Goal: Task Accomplishment & Management: Use online tool/utility

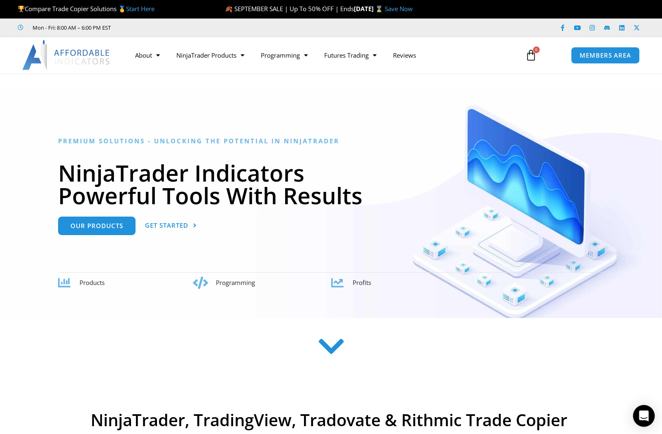
click at [645, 415] on icon "Open Intercom Messenger" at bounding box center [642, 415] width 9 height 11
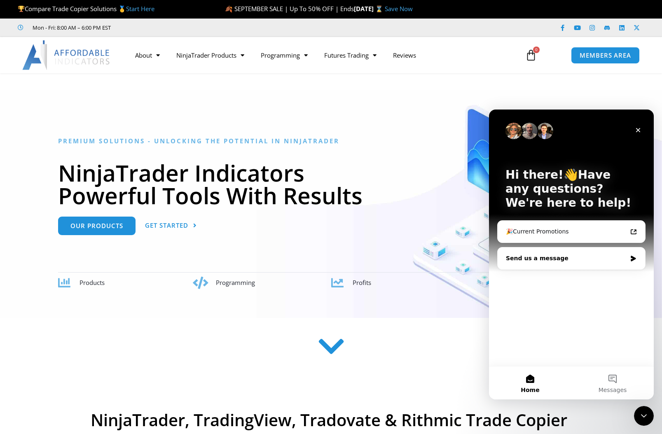
click at [615, 259] on div "Send us a message" at bounding box center [565, 258] width 121 height 9
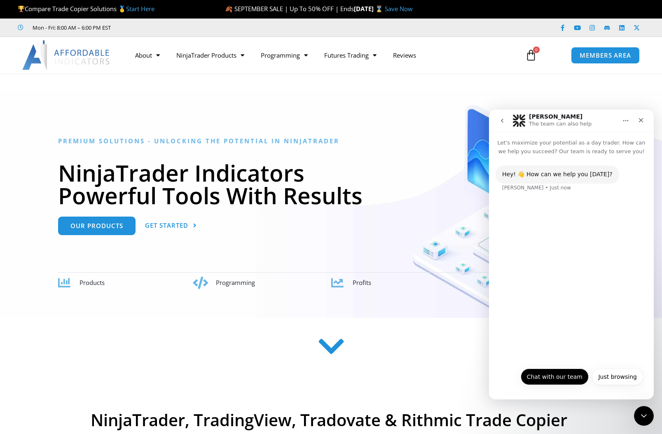
click at [569, 377] on button "Chat with our team" at bounding box center [554, 376] width 68 height 16
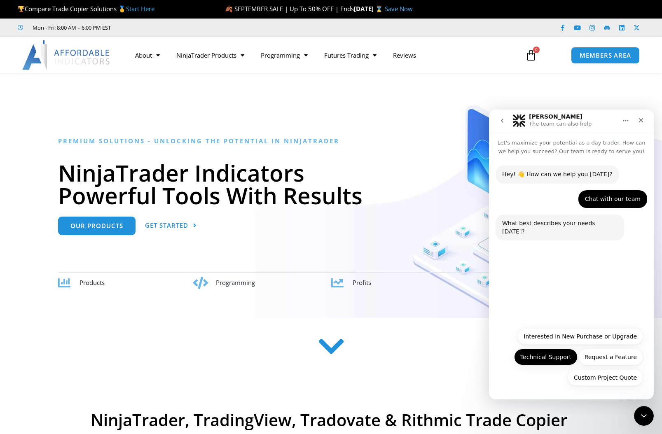
click at [563, 357] on button "Technical Support" at bounding box center [545, 357] width 63 height 16
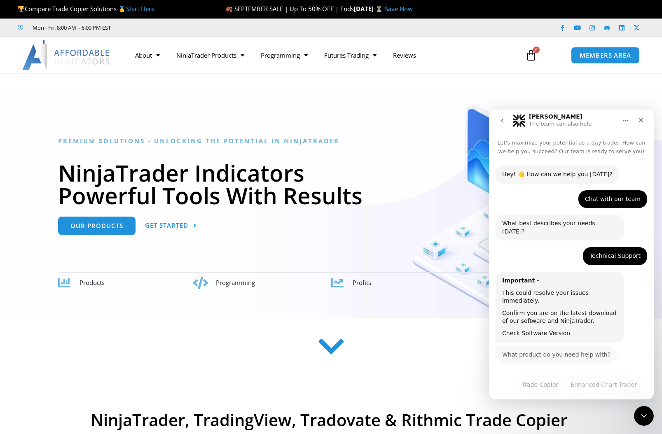
click at [548, 330] on link "Check Software Version" at bounding box center [536, 333] width 68 height 7
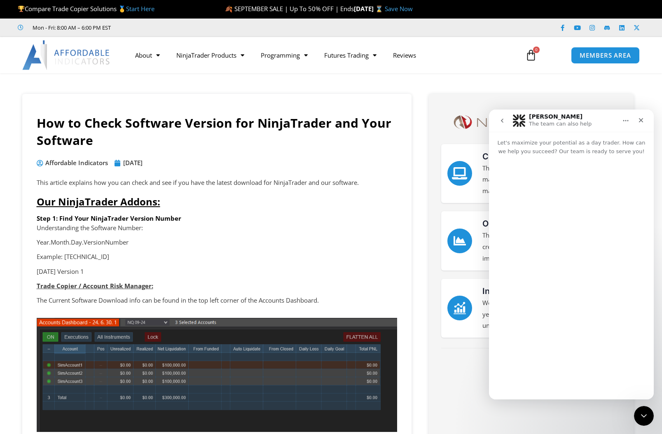
scroll to position [9, 0]
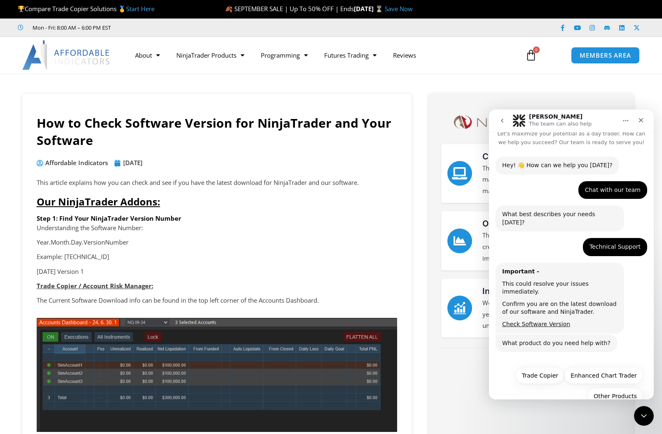
click at [312, 286] on p "Trade Copier / Account Risk Manager:" at bounding box center [217, 286] width 360 height 12
click at [301, 282] on p "Trade Copier / Account Risk Manager:" at bounding box center [217, 286] width 360 height 12
click at [307, 276] on article "Understanding the Software Number: Year.Month.Day.VersionNumber Example: 24.7.6…" at bounding box center [217, 264] width 360 height 84
click at [602, 388] on button "Other Products" at bounding box center [615, 396] width 56 height 16
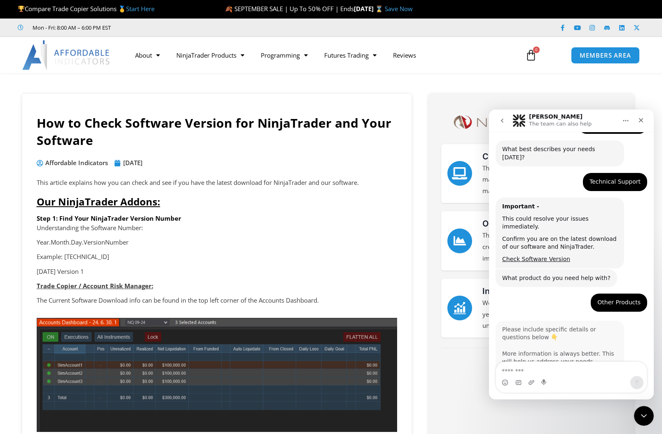
scroll to position [78, 0]
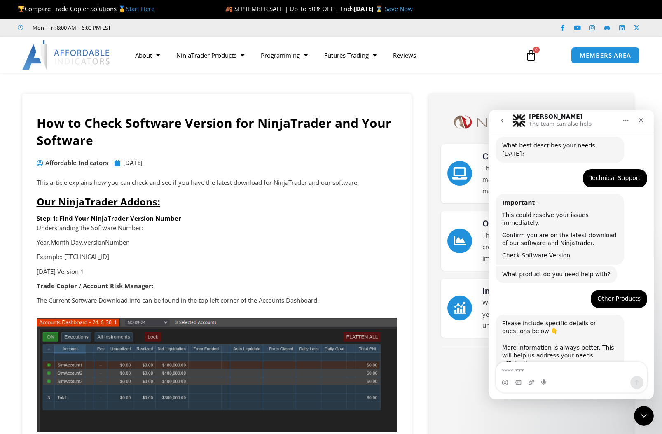
click at [522, 375] on textarea "Message…" at bounding box center [571, 369] width 151 height 14
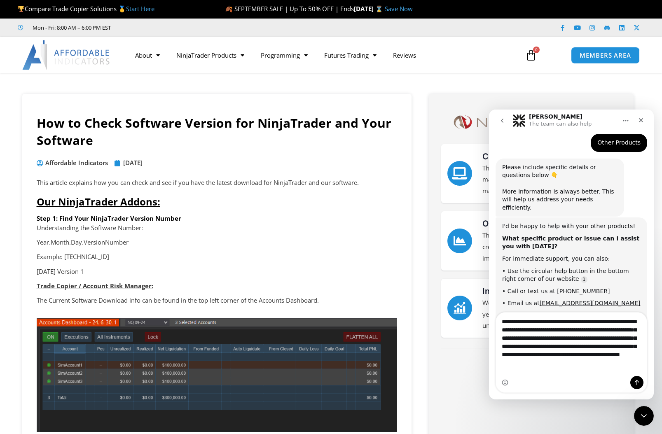
scroll to position [241, 0]
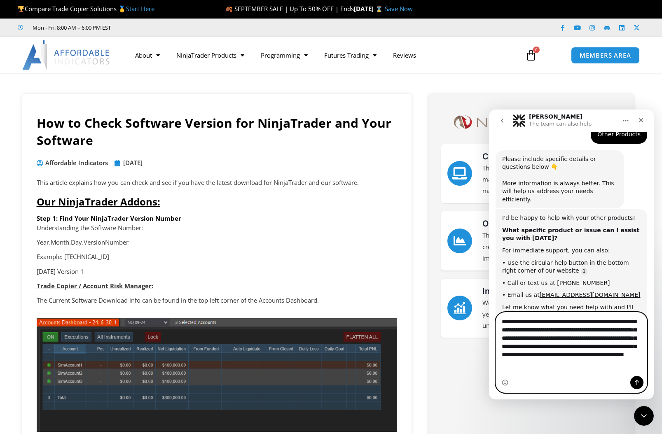
type textarea "**********"
click at [637, 382] on icon "Send a message…" at bounding box center [636, 382] width 7 height 7
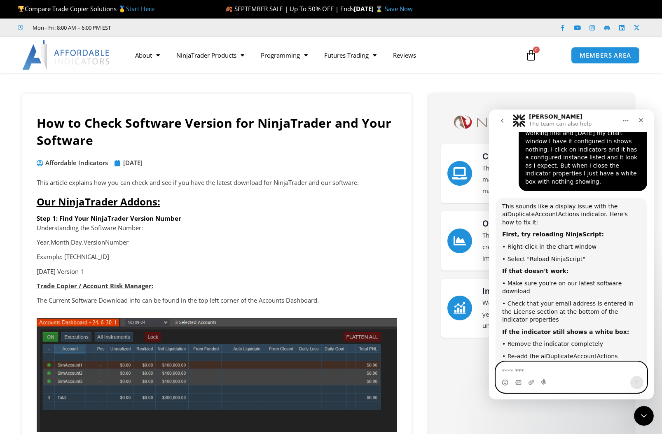
scroll to position [485, 0]
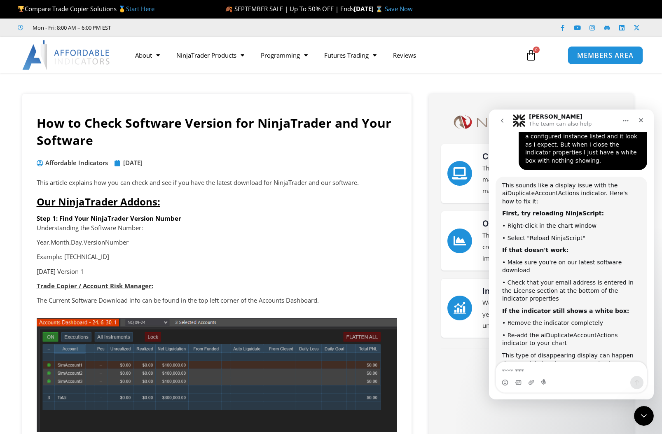
click at [588, 53] on span "MEMBERS AREA" at bounding box center [605, 55] width 56 height 7
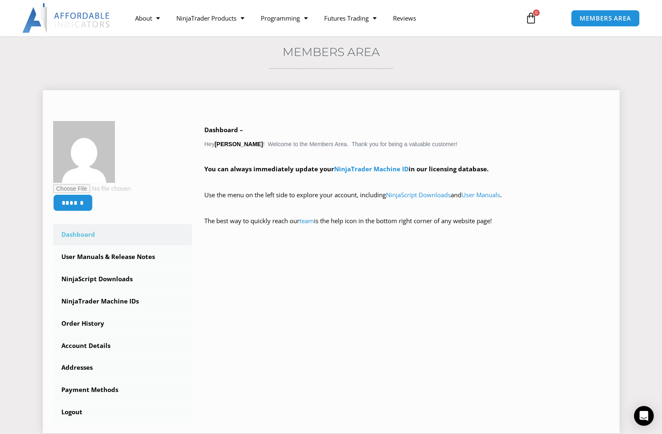
scroll to position [60, 0]
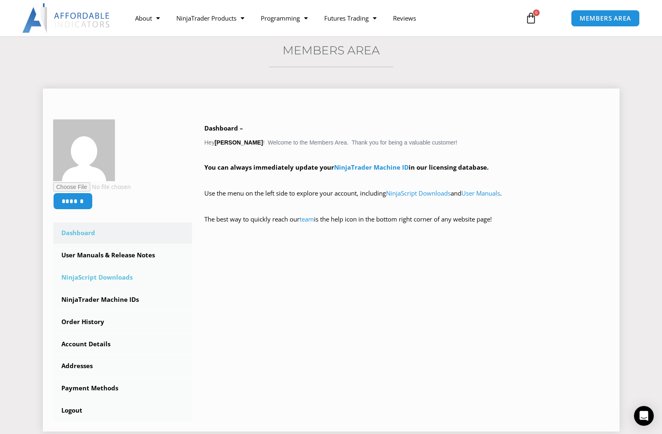
click at [100, 280] on link "NinjaScript Downloads" at bounding box center [122, 277] width 139 height 21
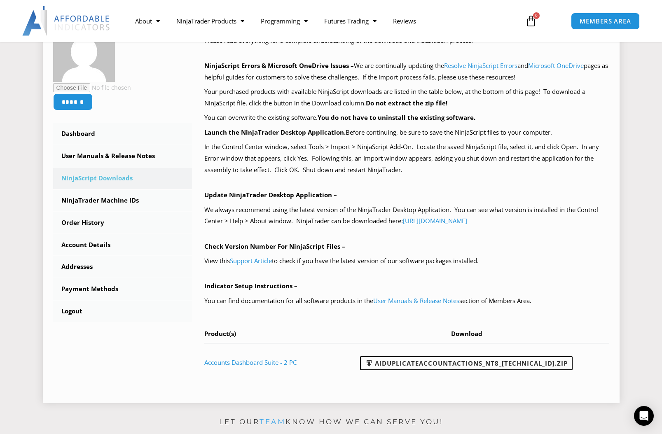
scroll to position [153, 0]
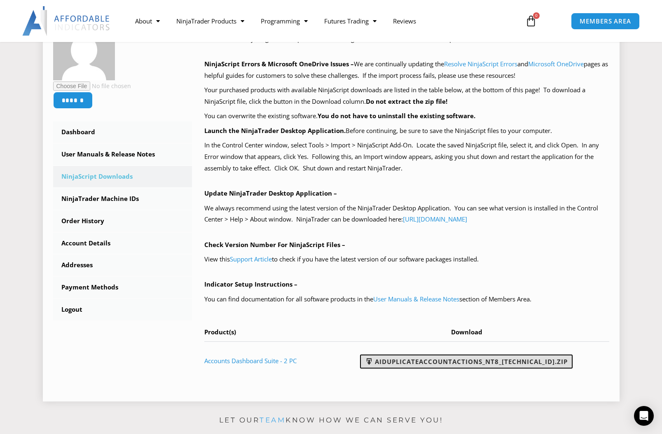
click at [463, 356] on link "AIDuplicateAccountActions_NT8_25.9.24.1.zip" at bounding box center [466, 361] width 212 height 14
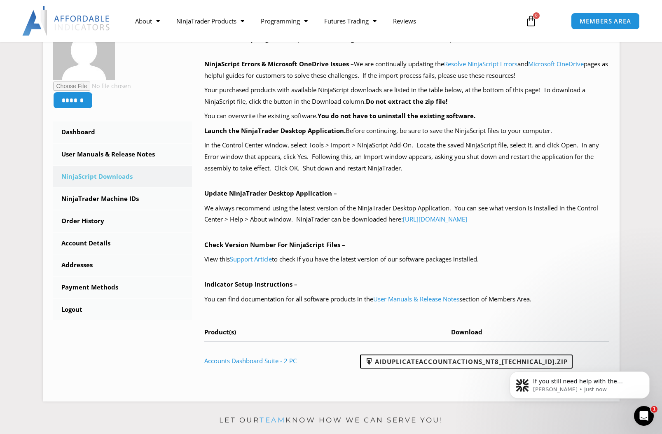
scroll to position [0, 0]
click at [565, 382] on span "If you still need help with the aiDuplicateAccountActions display issue, I'm he…" at bounding box center [584, 406] width 103 height 56
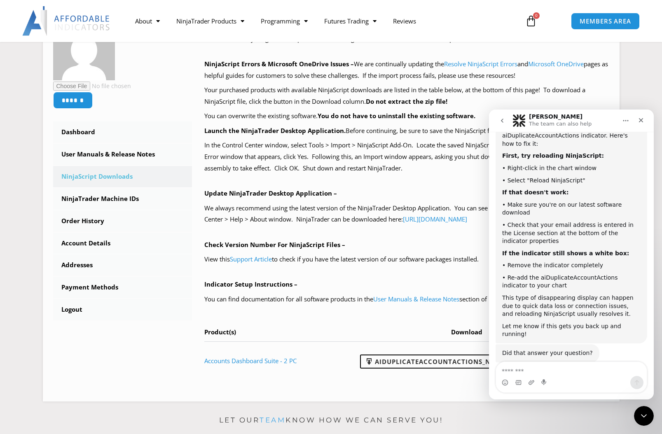
scroll to position [571, 0]
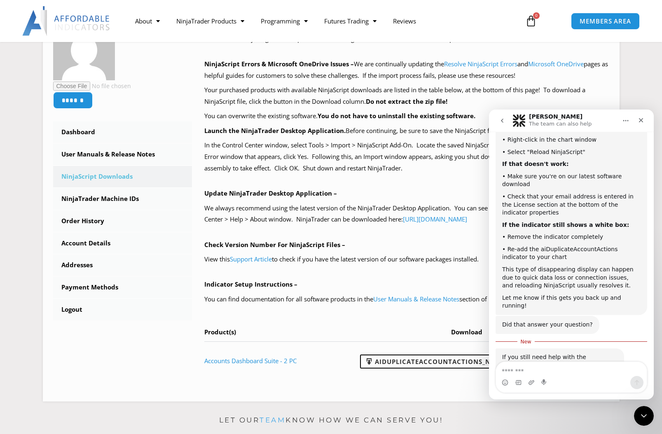
click at [534, 373] on textarea "Message…" at bounding box center [571, 369] width 151 height 14
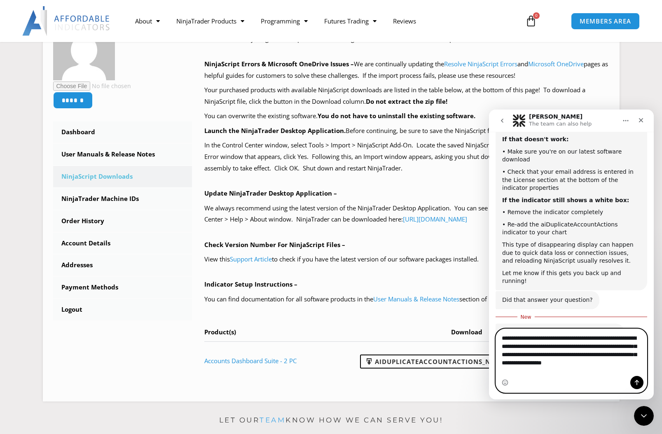
scroll to position [603, 0]
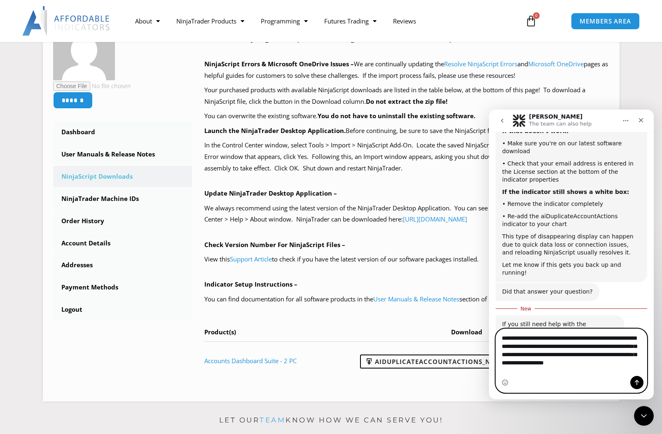
paste textarea "**********"
type textarea "**********"
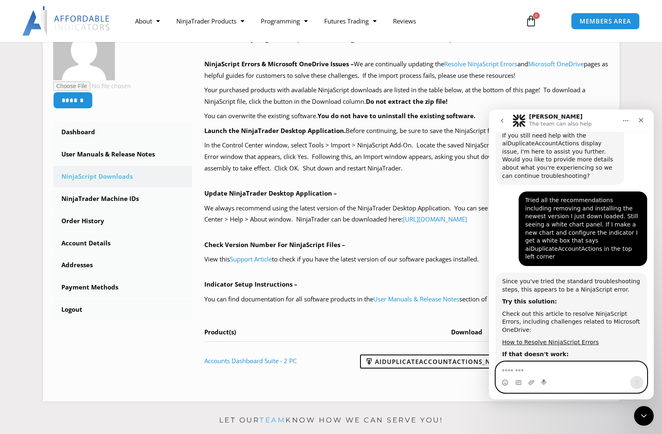
scroll to position [782, 0]
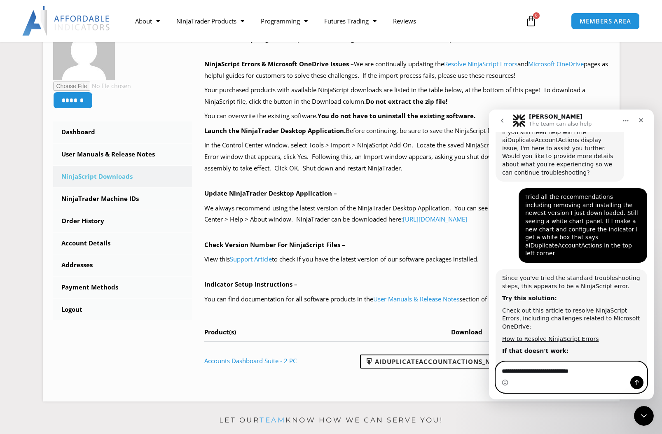
type textarea "**********"
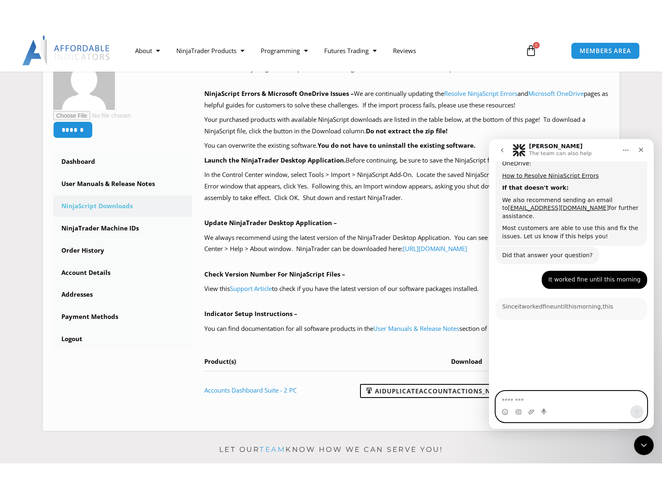
scroll to position [1003, 0]
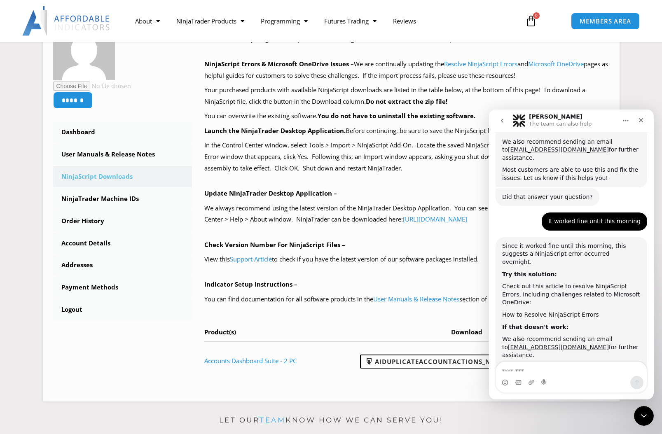
click at [538, 311] on link "How to Resolve NinjaScript Errors" at bounding box center [550, 314] width 97 height 7
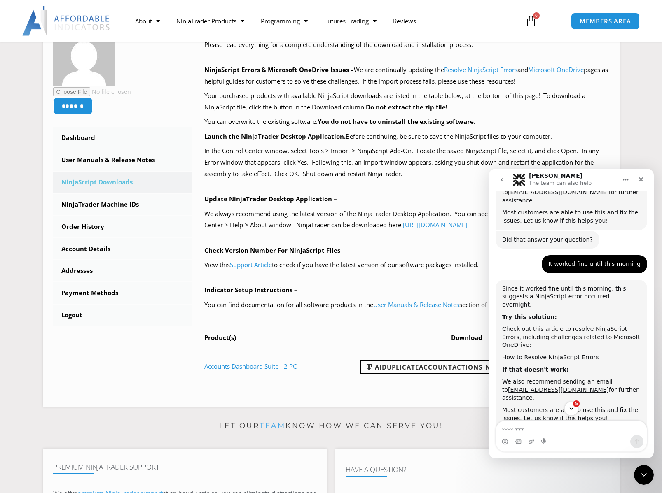
scroll to position [1020, 0]
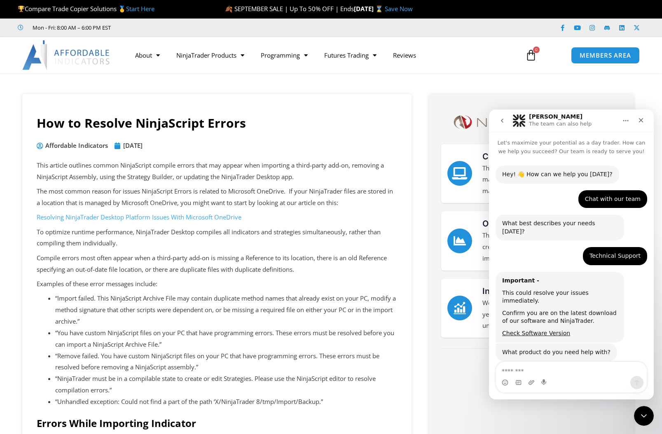
scroll to position [997, 0]
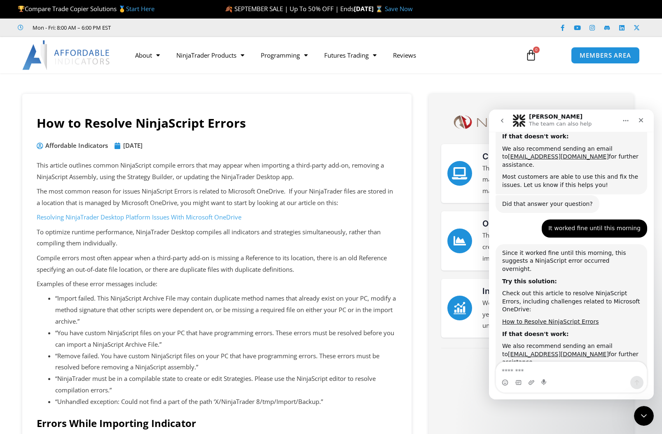
click at [313, 294] on li "“Import failed. This NinjaScript Archive File may contain duplicate method name…" at bounding box center [226, 310] width 342 height 35
click at [333, 338] on li "“You have custom NinjaScript files on your PC that have programming errors. The…" at bounding box center [226, 338] width 342 height 23
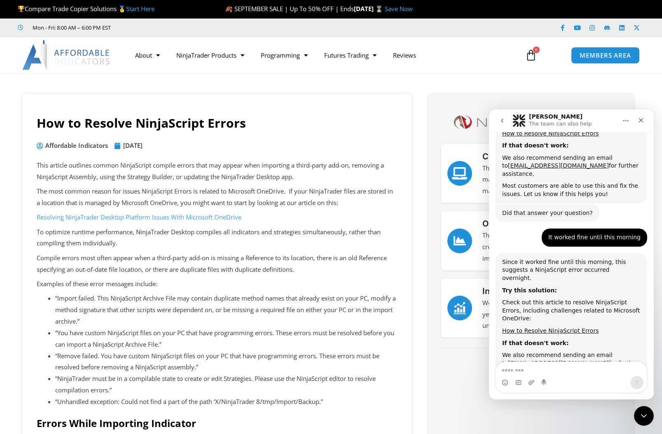
scroll to position [1047, 0]
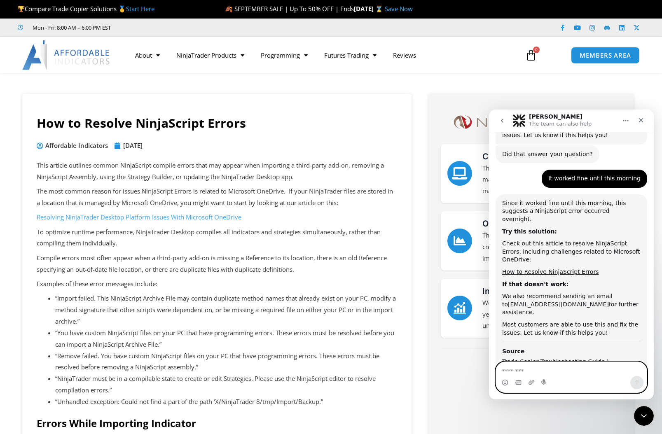
click at [523, 371] on textarea "Message…" at bounding box center [571, 369] width 151 height 14
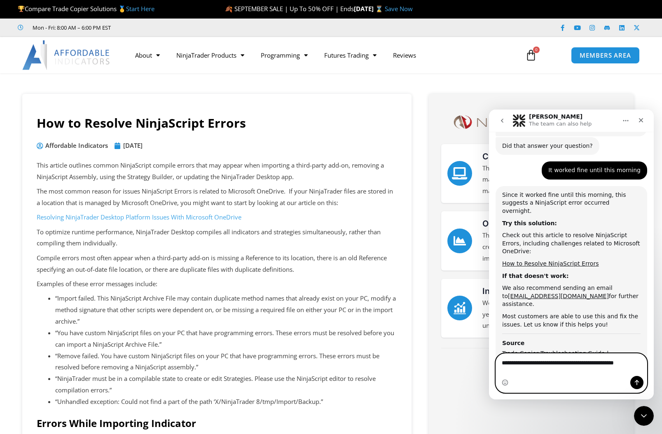
type textarea "**********"
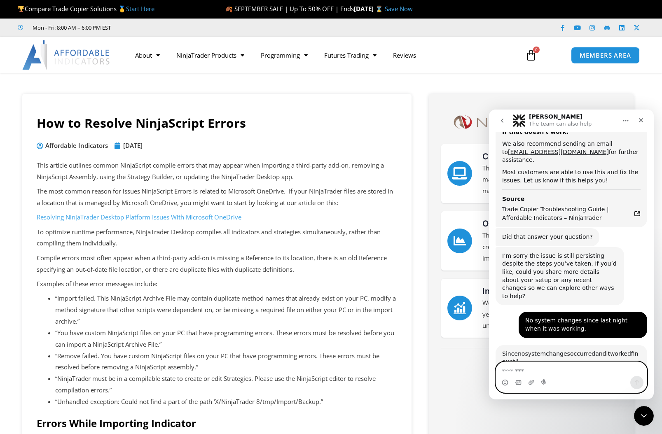
scroll to position [1269, 0]
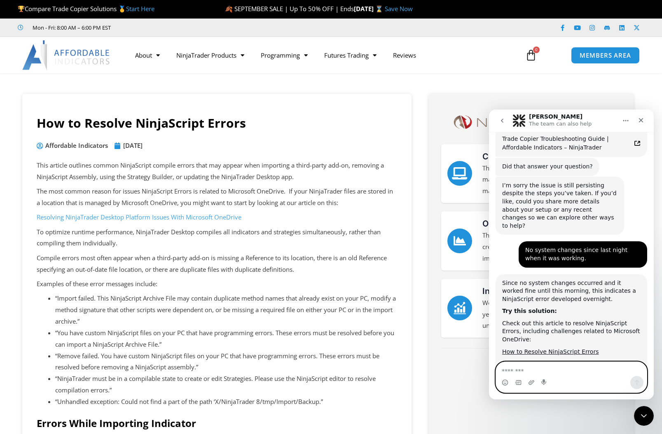
click at [540, 369] on textarea "Message…" at bounding box center [571, 369] width 151 height 14
type textarea "**********"
click at [636, 380] on icon "Send a message…" at bounding box center [636, 382] width 5 height 5
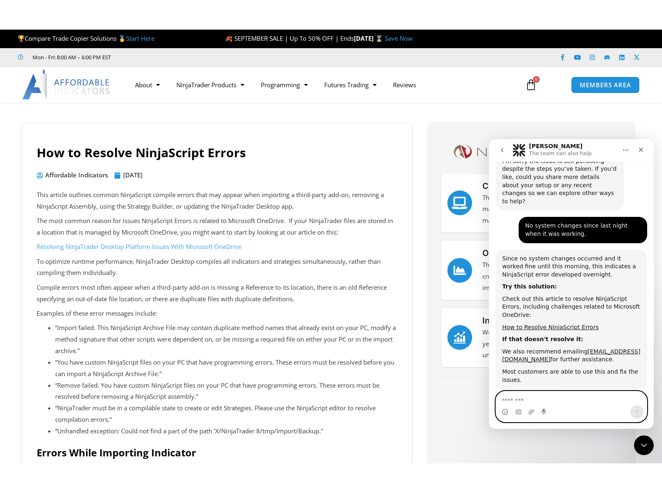
scroll to position [1328, 0]
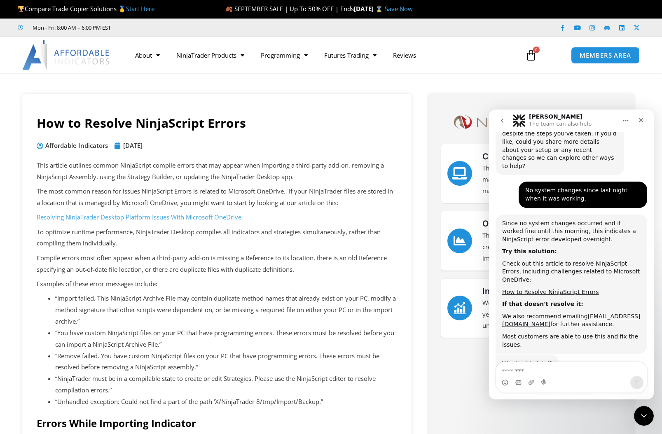
click at [352, 362] on li "“Remove failed. You have custom NinjaScript files on your PC that have programm…" at bounding box center [226, 361] width 342 height 23
click at [359, 259] on p "Compile errors most often appear when a third-party add-on is missing a Referen…" at bounding box center [217, 263] width 360 height 23
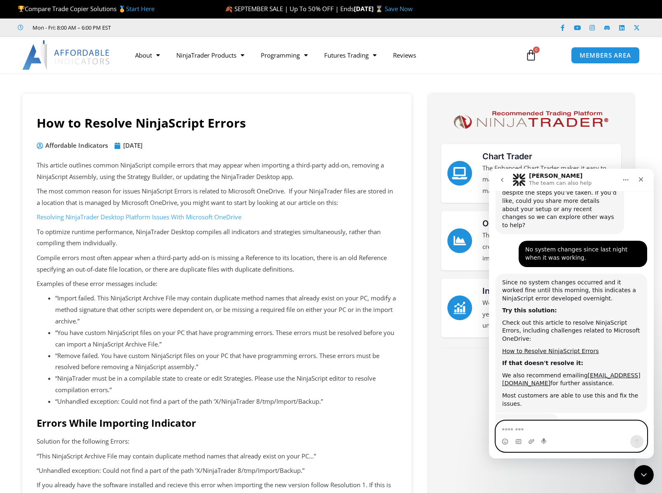
click at [548, 429] on textarea "Message…" at bounding box center [571, 428] width 151 height 14
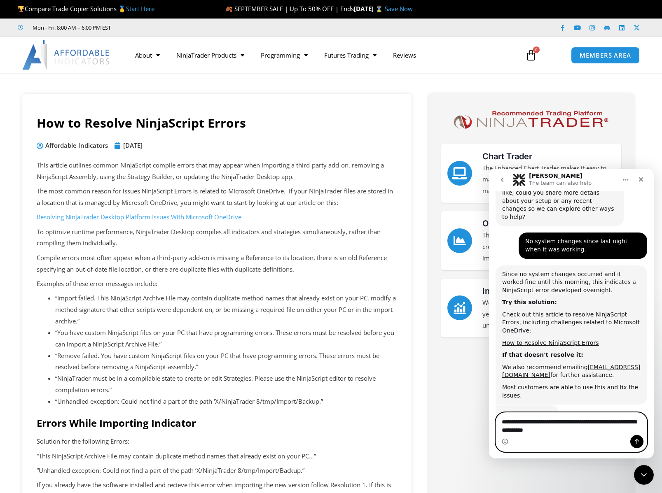
type textarea "**********"
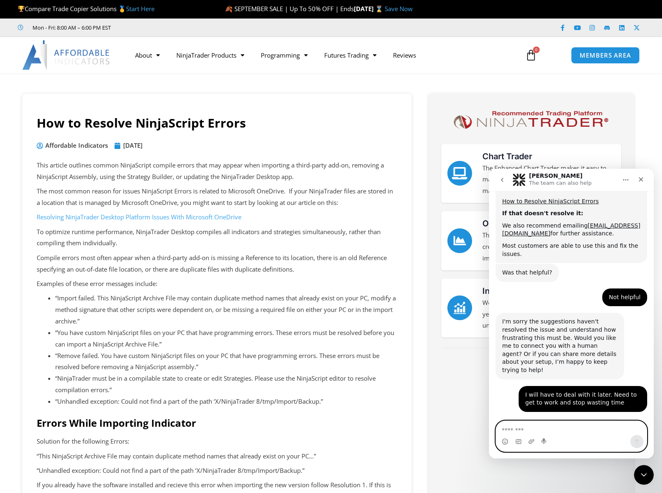
scroll to position [1481, 0]
